Goal: Transaction & Acquisition: Purchase product/service

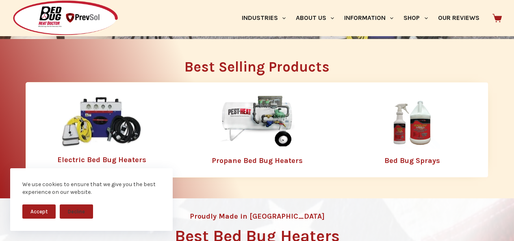
scroll to position [203, 0]
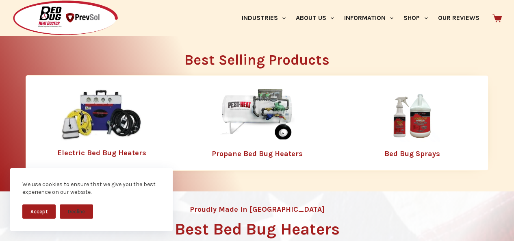
click at [276, 110] on img at bounding box center [257, 115] width 106 height 53
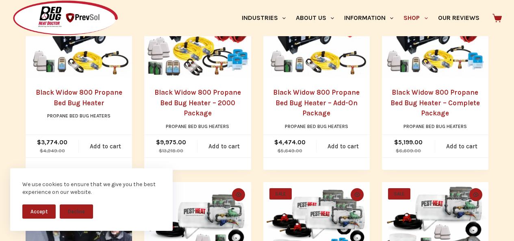
scroll to position [271, 0]
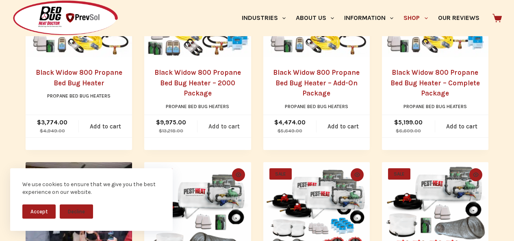
click at [221, 123] on link "Add to cart" at bounding box center [223, 126] width 53 height 22
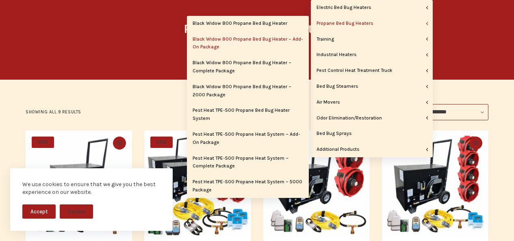
scroll to position [84, 0]
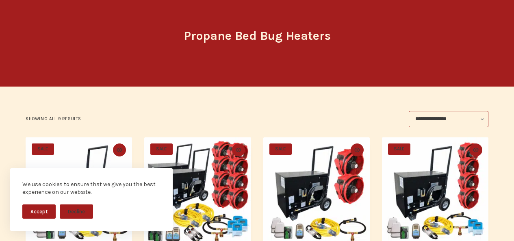
click at [468, 120] on select "**********" at bounding box center [449, 119] width 80 height 16
click at [411, 111] on select "**********" at bounding box center [449, 119] width 80 height 16
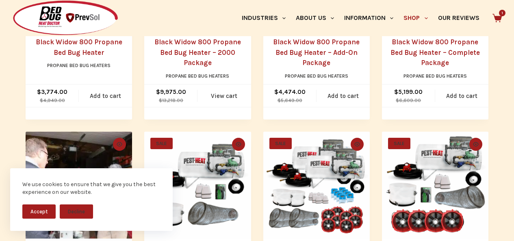
scroll to position [287, 0]
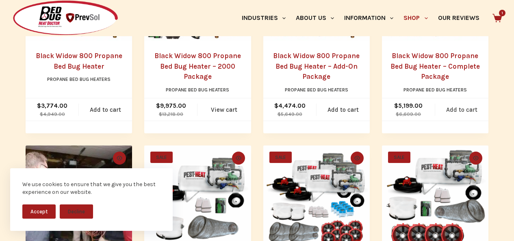
click at [465, 106] on link "Add to cart" at bounding box center [461, 109] width 53 height 22
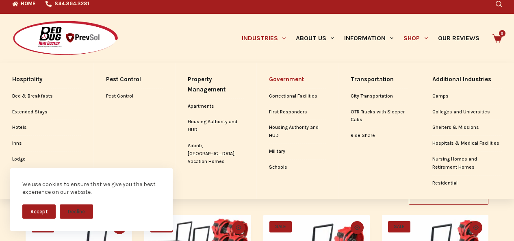
scroll to position [0, 0]
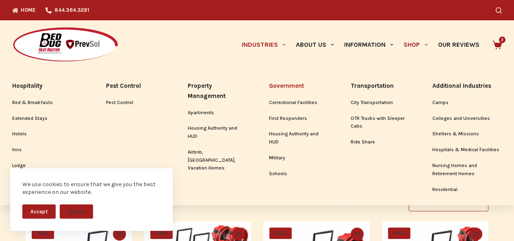
click at [303, 85] on link "Government" at bounding box center [297, 85] width 57 height 17
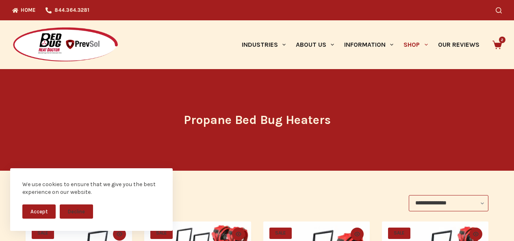
click at [22, 49] on img at bounding box center [65, 45] width 106 height 36
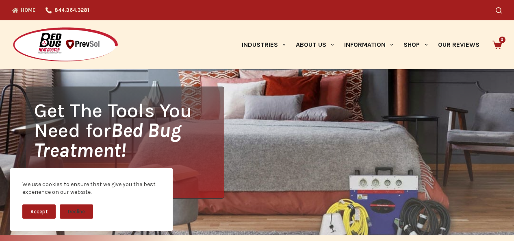
click at [33, 49] on img at bounding box center [65, 45] width 106 height 36
